Goal: Navigation & Orientation: Find specific page/section

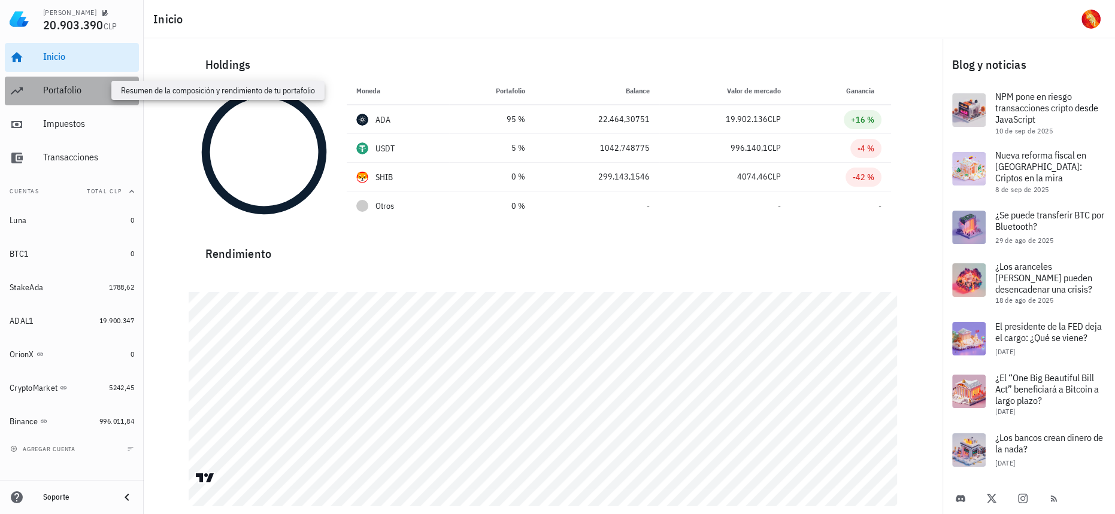
click at [93, 92] on div "Portafolio" at bounding box center [88, 89] width 91 height 11
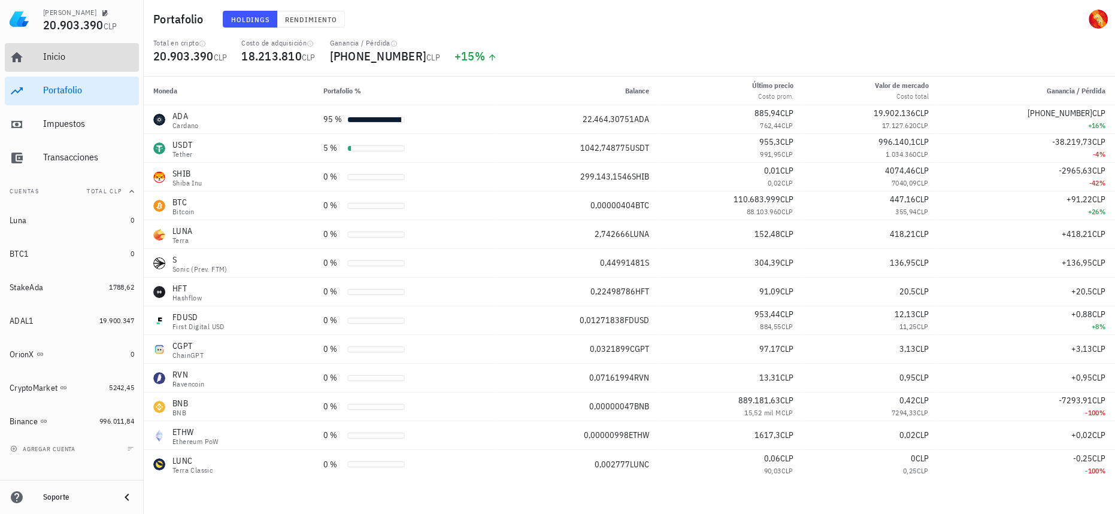
click at [110, 68] on div "Inicio" at bounding box center [88, 57] width 91 height 27
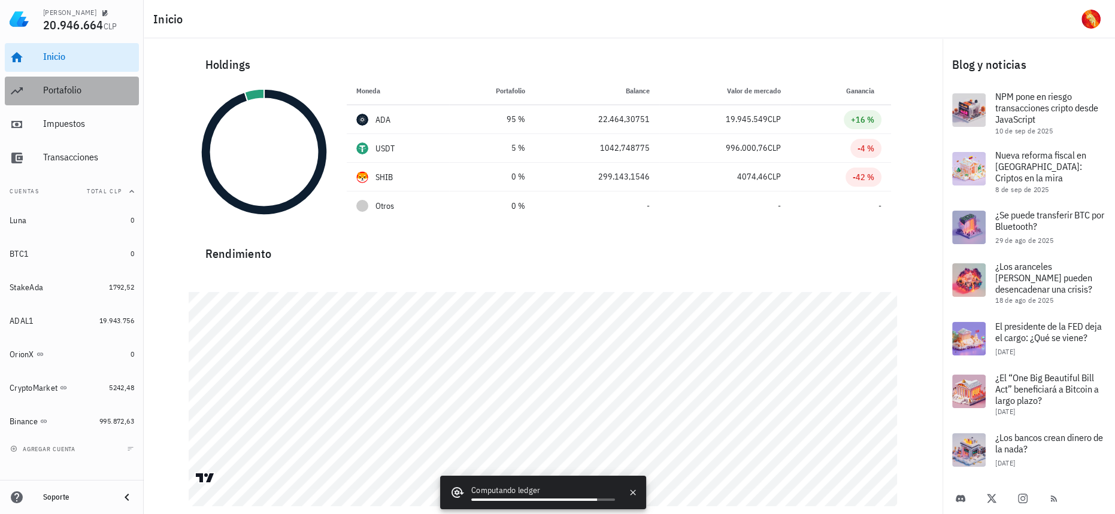
click at [74, 96] on div "Portafolio" at bounding box center [88, 90] width 91 height 27
